Goal: Task Accomplishment & Management: Manage account settings

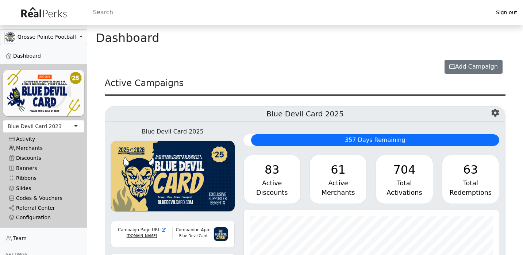
scroll to position [84, 256]
click at [34, 149] on link "Merchants" at bounding box center [43, 149] width 81 height 10
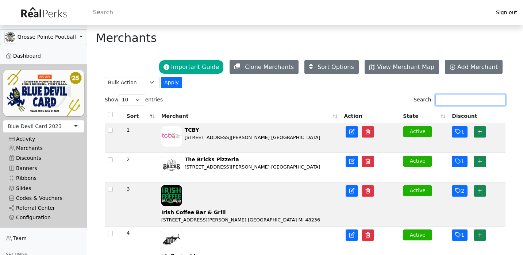
click at [450, 105] on input "Search:" at bounding box center [471, 99] width 70 height 11
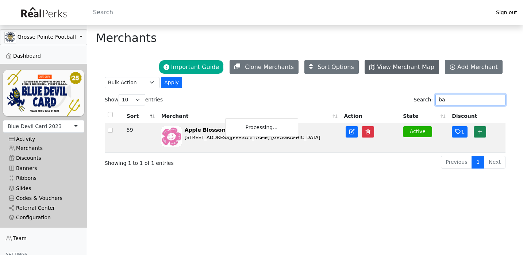
type input "b"
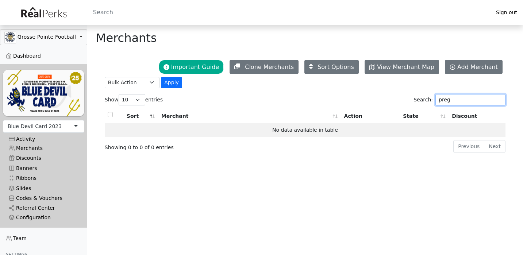
type input "preg"
click at [67, 124] on div "Blue Devil Card 2023" at bounding box center [43, 126] width 81 height 13
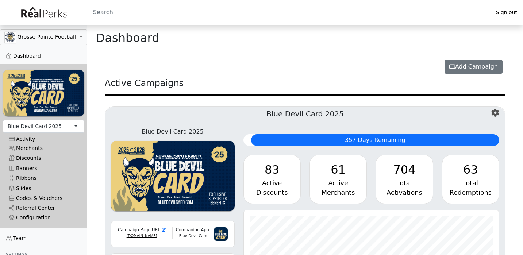
scroll to position [84, 256]
click at [33, 147] on link "Merchants" at bounding box center [43, 149] width 81 height 10
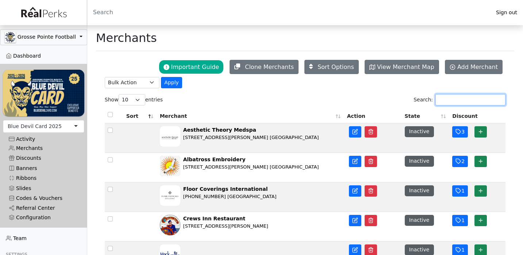
click at [451, 96] on input "Search:" at bounding box center [471, 99] width 70 height 11
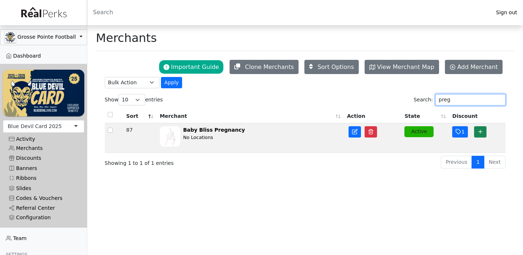
type input "preg"
click at [420, 135] on button "Active" at bounding box center [419, 131] width 29 height 11
click at [420, 135] on button "Inactive" at bounding box center [419, 131] width 29 height 11
